Goal: Register for event/course

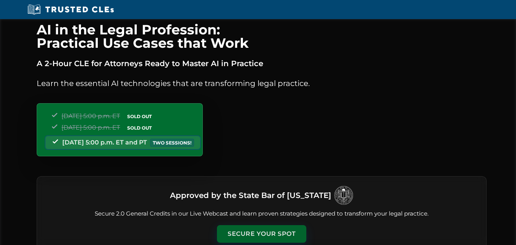
click at [251, 231] on button "Secure Your Spot" at bounding box center [261, 234] width 89 height 18
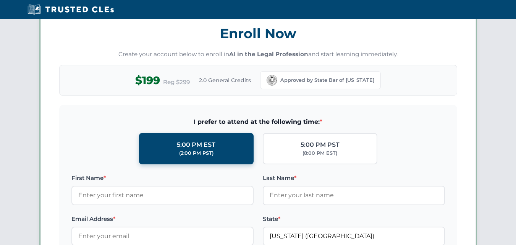
scroll to position [662, 0]
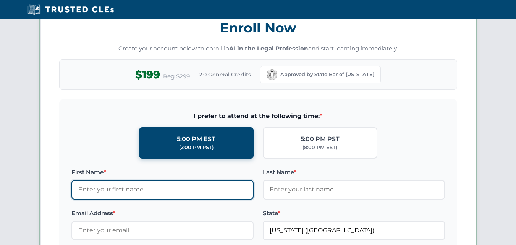
click at [185, 190] on input "First Name *" at bounding box center [162, 189] width 182 height 19
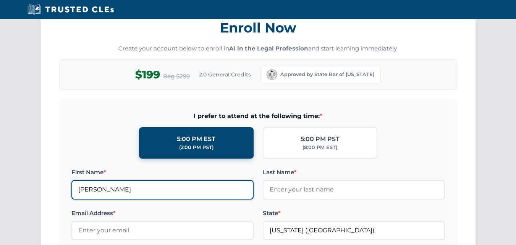
type input "Mariano"
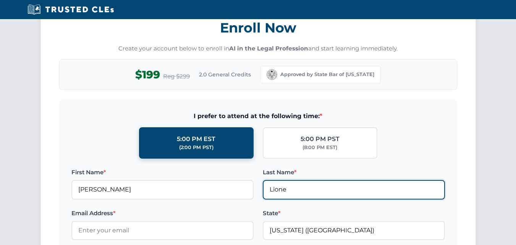
type input "Lione"
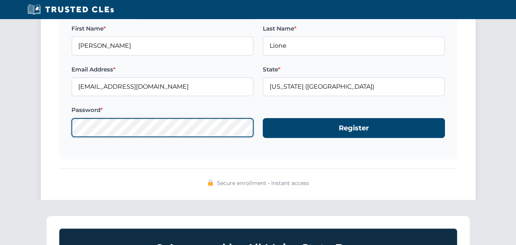
scroll to position [811, 0]
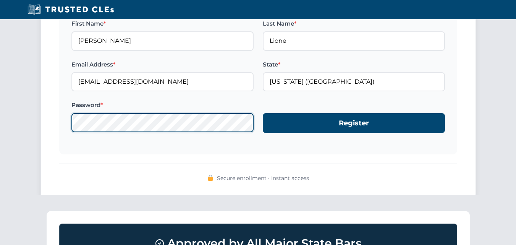
click at [263, 113] on button "Register" at bounding box center [354, 123] width 182 height 20
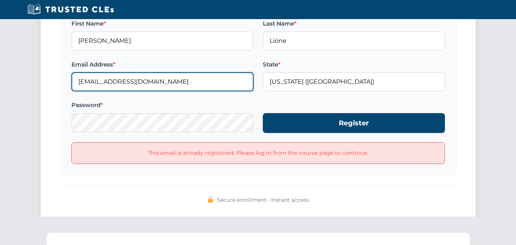
click at [109, 84] on input "mlcorvani@gmail.com" at bounding box center [162, 81] width 182 height 19
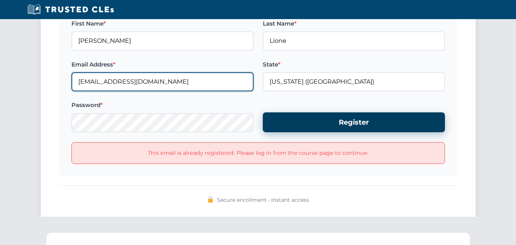
type input "lionemariano@gmail.com"
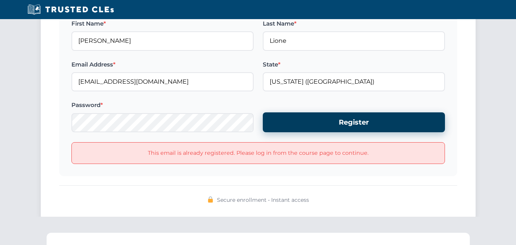
click at [278, 124] on button "Register" at bounding box center [354, 122] width 182 height 20
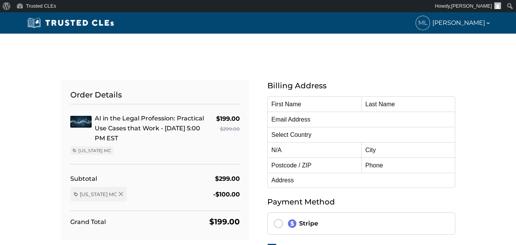
type input "[PERSON_NAME]"
type input "Lione"
type input "lionemariano@gmail.com"
select select "United States"
radio input "true"
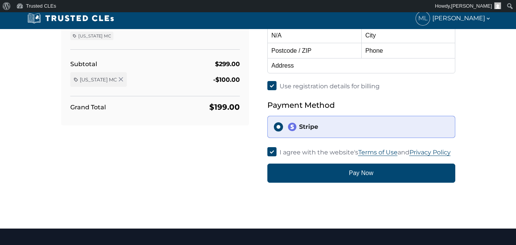
select select "[US_STATE]"
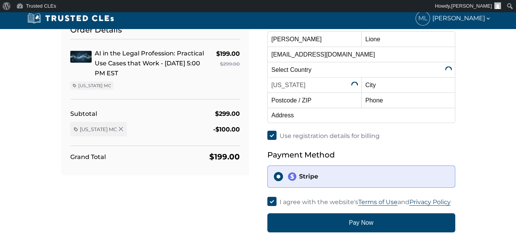
scroll to position [76, 0]
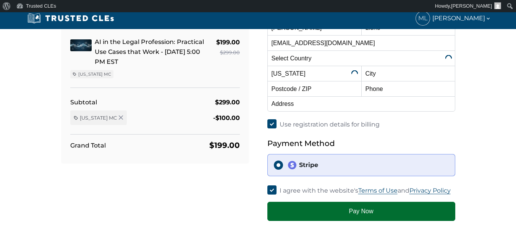
click at [319, 211] on button "Pay Now" at bounding box center [362, 211] width 188 height 19
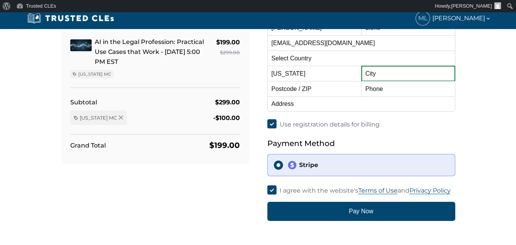
click at [370, 73] on input "text" at bounding box center [409, 73] width 94 height 15
type input "Villa Pueyrredon"
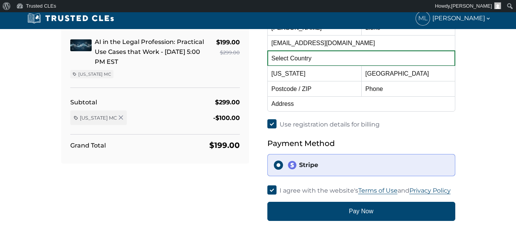
select select "Argentina"
type input "1419"
type input "01141857713"
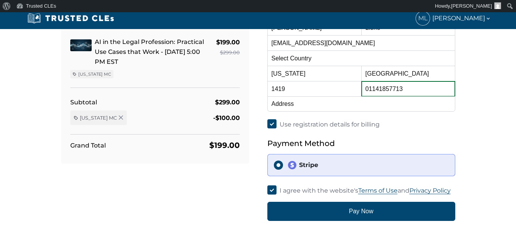
type input "Gabriela Mistral 2673 1 B"
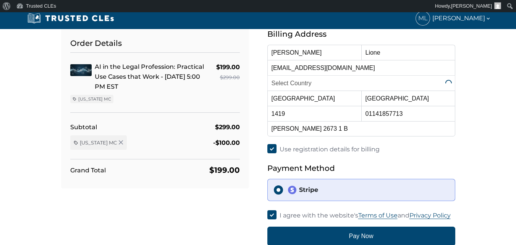
scroll to position [38, 0]
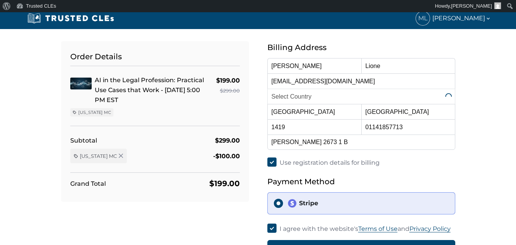
click at [496, 101] on div "Order Details AI in the Legal Profession: Practical Use Cases that Work - 10/15…" at bounding box center [258, 150] width 516 height 310
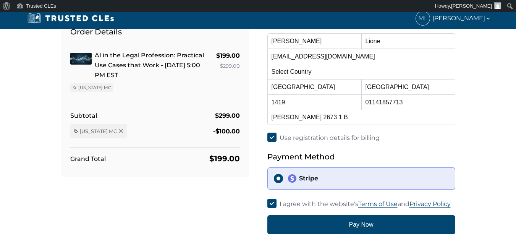
scroll to position [76, 0]
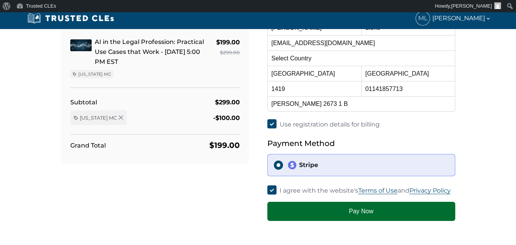
click at [343, 208] on button "Pay Now" at bounding box center [362, 211] width 188 height 19
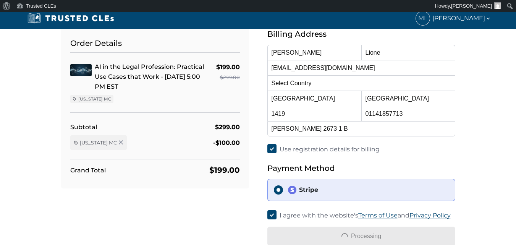
scroll to position [38, 0]
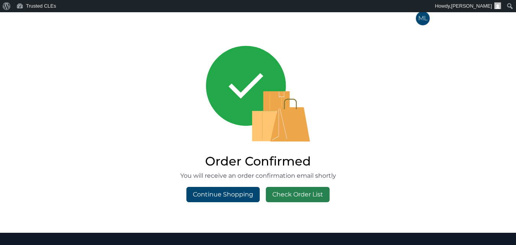
click at [318, 191] on link "Check Order List" at bounding box center [298, 194] width 64 height 15
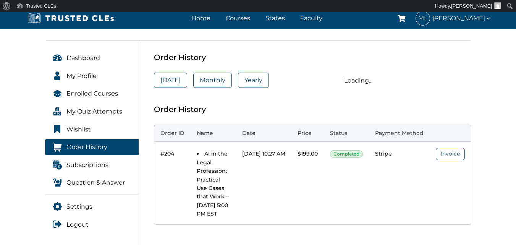
scroll to position [115, 0]
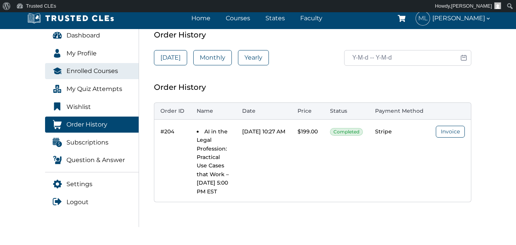
click at [116, 71] on span "Enrolled Courses" at bounding box center [92, 71] width 52 height 10
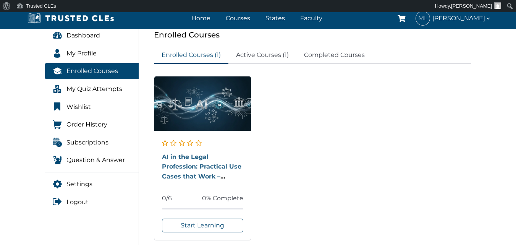
scroll to position [153, 0]
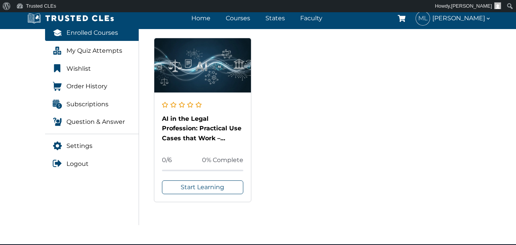
click at [185, 123] on div "AI in the Legal Profession: Practical Use Cases that Work – [DATE] 5:00 PM EST" at bounding box center [203, 128] width 82 height 29
click at [188, 127] on link "AI in the Legal Profession: Practical Use Cases that Work – [DATE] 5:00 PM EST" at bounding box center [201, 133] width 79 height 37
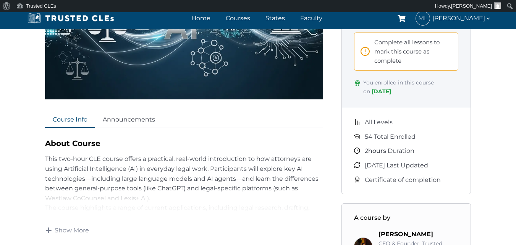
scroll to position [153, 0]
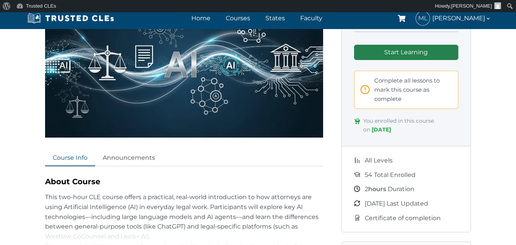
click at [396, 52] on link "Start Learning" at bounding box center [406, 52] width 105 height 15
